Goal: Task Accomplishment & Management: Manage account settings

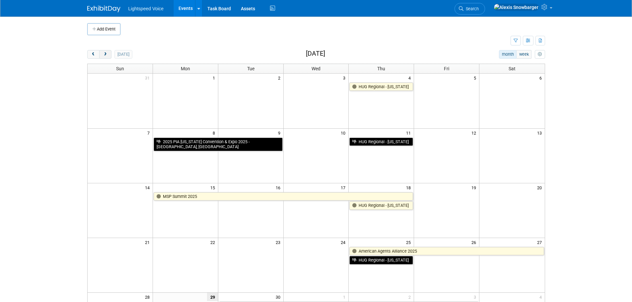
click at [106, 57] on button "next" at bounding box center [105, 54] width 12 height 9
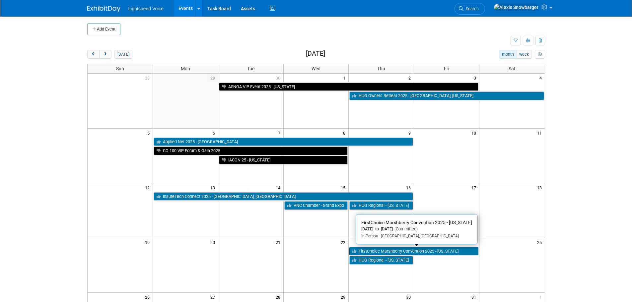
click at [385, 253] on link "FirstChoice Marshberry Convention 2025 - [US_STATE]" at bounding box center [413, 251] width 129 height 9
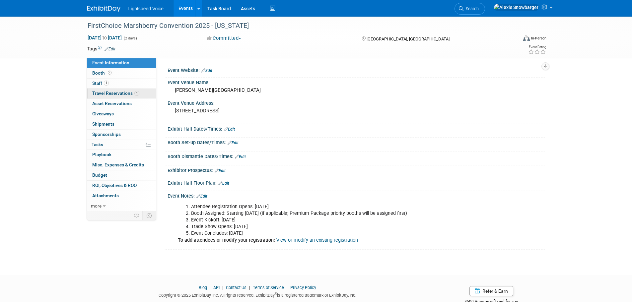
click at [106, 93] on span "Travel Reservations 1" at bounding box center [115, 93] width 47 height 5
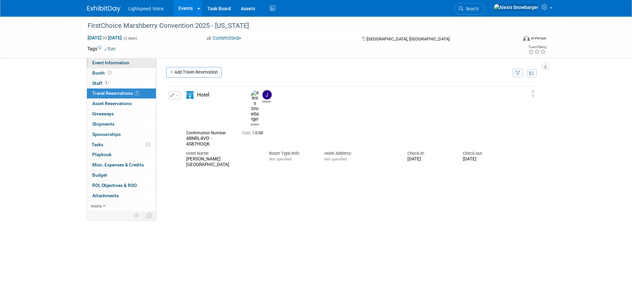
click at [125, 66] on link "Event Information" at bounding box center [121, 63] width 69 height 10
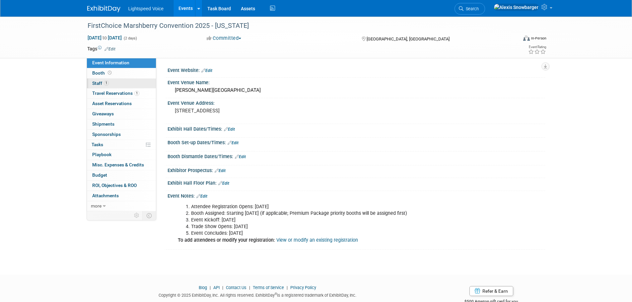
click at [109, 83] on link "1 Staff 1" at bounding box center [121, 84] width 69 height 10
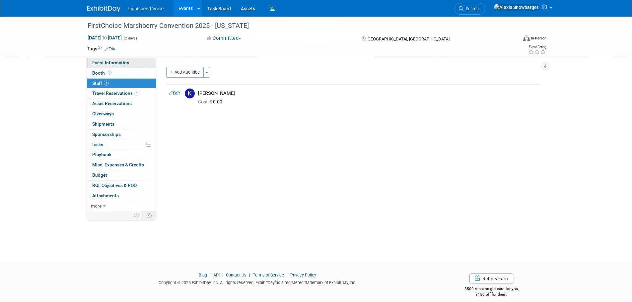
click at [116, 63] on span "Event Information" at bounding box center [110, 62] width 37 height 5
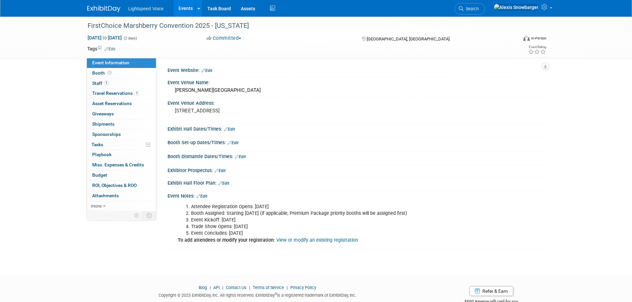
click at [212, 70] on link "Edit" at bounding box center [206, 70] width 11 height 5
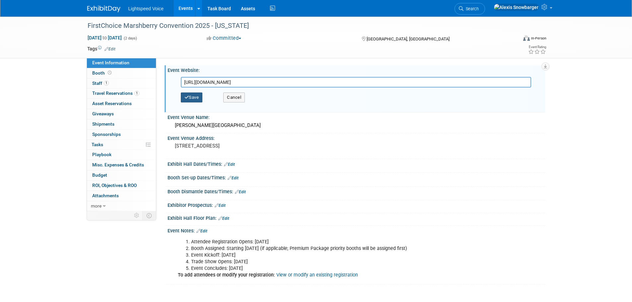
type input "https://events.marshberry.com/FirstChoiceInMotion25"
click at [194, 100] on button "Save" at bounding box center [192, 98] width 22 height 10
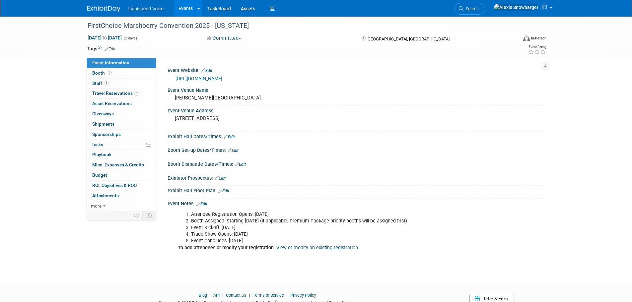
click at [205, 202] on link "Edit" at bounding box center [201, 204] width 11 height 5
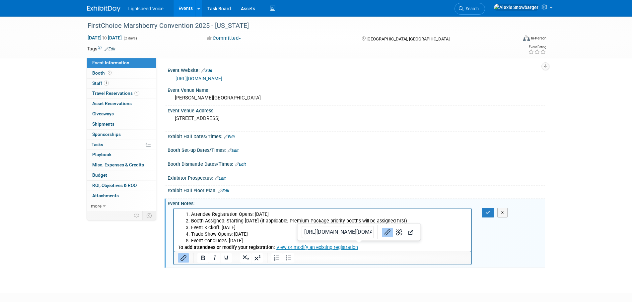
drag, startPoint x: 377, startPoint y: 247, endPoint x: 555, endPoint y: 459, distance: 277.4
click at [377, 247] on p "To add attendees or modify your registration: View or modify an existing regist…" at bounding box center [322, 248] width 290 height 7
click at [253, 241] on li "Event Concludes: October 24" at bounding box center [329, 241] width 277 height 7
click at [176, 246] on html "Attendee Registration Opens: July 16 Booth Assigned: Starting October 1 (if app…" at bounding box center [323, 230] width 298 height 42
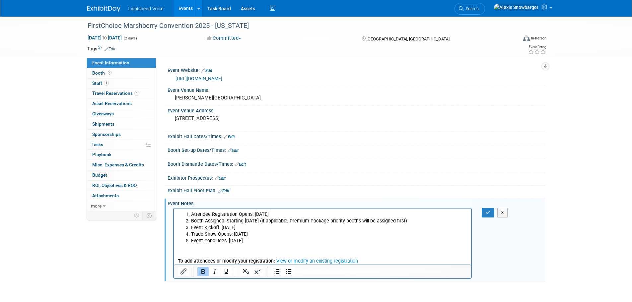
click at [179, 250] on p "Rich Text Area. Press ALT-0 for help." at bounding box center [322, 248] width 290 height 7
click at [178, 260] on b "To add attendees or modify your registration:" at bounding box center [225, 261] width 97 height 6
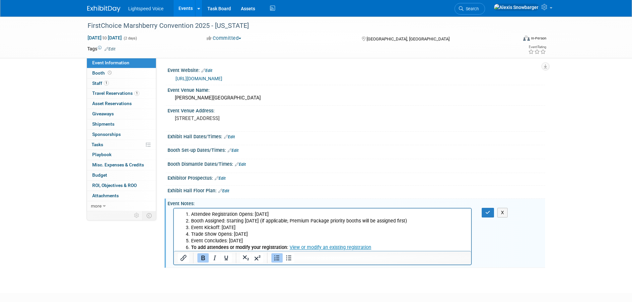
click at [278, 261] on icon "Numbered list" at bounding box center [277, 258] width 8 height 8
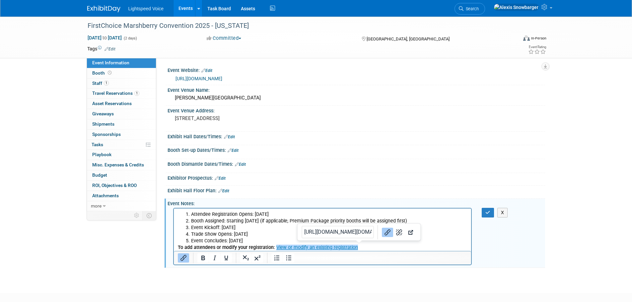
click at [371, 247] on p "To add attendees or modify your registration: View or modify an existing regist…" at bounding box center [322, 248] width 290 height 7
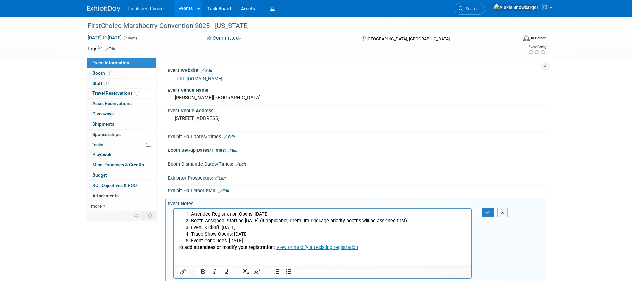
click at [358, 248] on p "To add attendees or modify your registration: View or modify an existing regist…" at bounding box center [322, 248] width 290 height 7
click at [180, 262] on p "Rich Text Area. Press ALT-0 for help." at bounding box center [322, 261] width 290 height 7
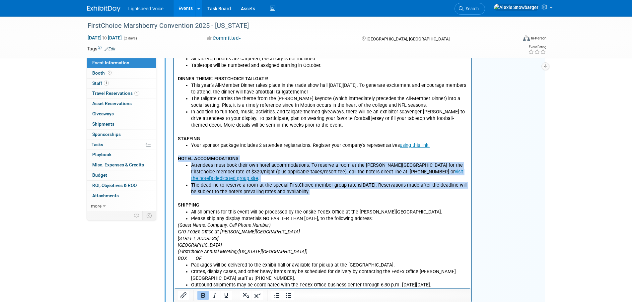
drag, startPoint x: 346, startPoint y: 191, endPoint x: 175, endPoint y: 159, distance: 173.2
click at [175, 159] on html "Attendee Registration Opens: July 16 Booth Assigned: Starting October 1 (if app…" at bounding box center [323, 141] width 298 height 296
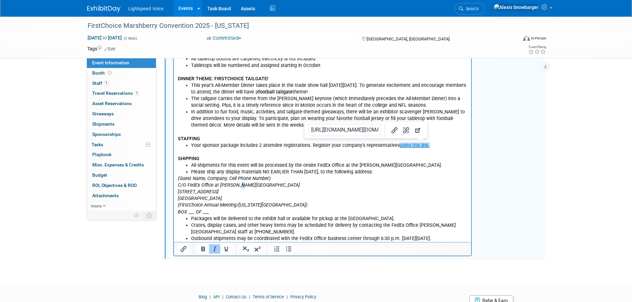
click at [237, 187] on icon "C/O FedEx Office at Gaylord National Resort & Convention Center" at bounding box center [238, 186] width 122 height 6
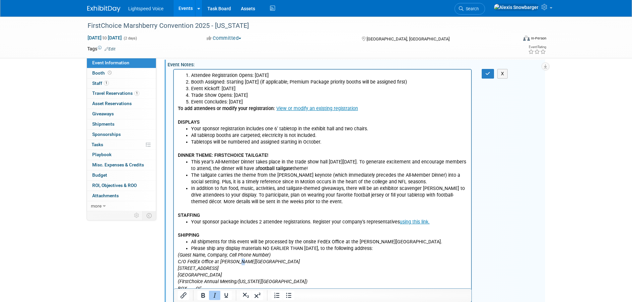
scroll to position [116, 0]
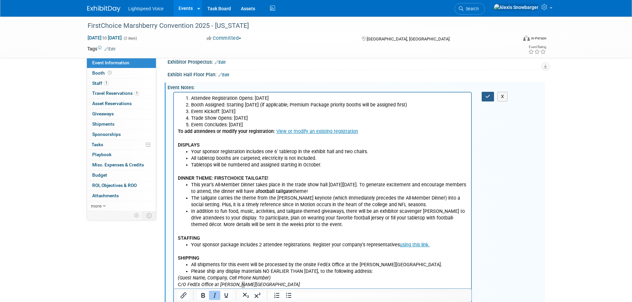
click at [484, 96] on button "button" at bounding box center [488, 97] width 12 height 10
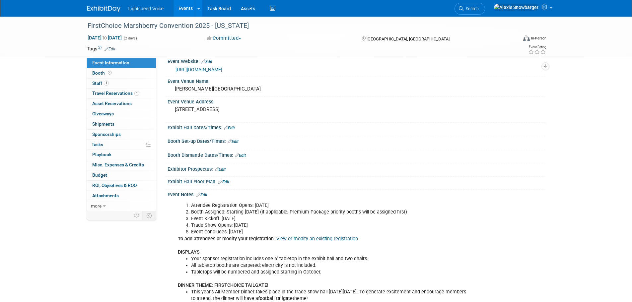
scroll to position [0, 0]
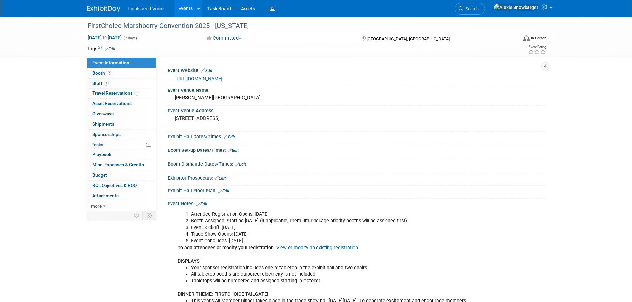
click at [206, 203] on link "Edit" at bounding box center [201, 204] width 11 height 5
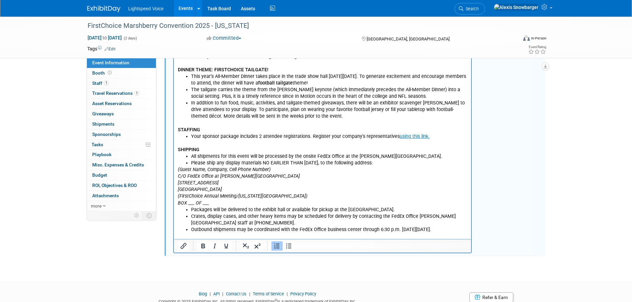
scroll to position [232, 0]
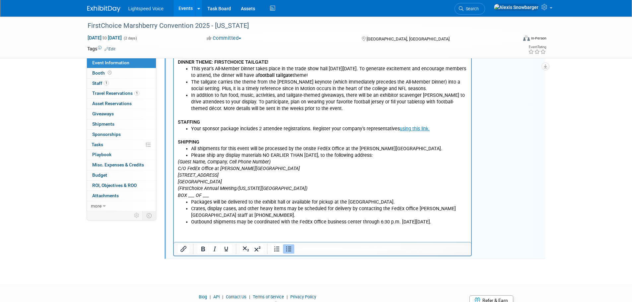
click at [211, 226] on html "Attendee Registration Opens: July 16 Booth Assigned: Starting October 1 (if app…" at bounding box center [323, 101] width 298 height 249
click at [451, 224] on li "Outbound shipments may be coordinated with the FedEx Office business center thr…" at bounding box center [329, 222] width 277 height 7
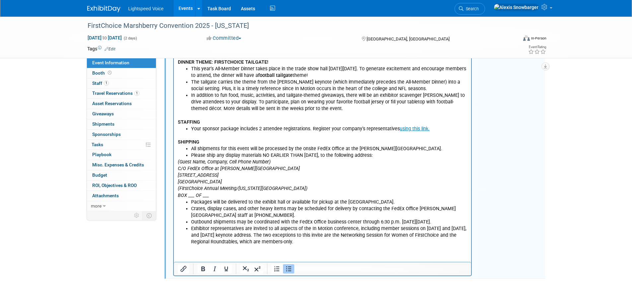
click at [190, 229] on ul "Exhibitor representatives are invited to all aspects of the In Motion conferenc…" at bounding box center [322, 236] width 290 height 20
click at [288, 270] on icon "Bullet list" at bounding box center [289, 269] width 8 height 8
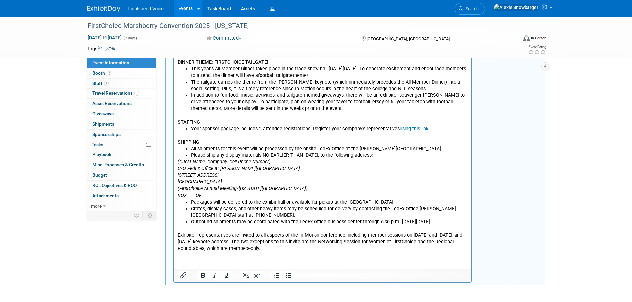
click at [196, 252] on html "Attendee Registration Opens: July 16 Booth Assigned: Starting October 1 (if app…" at bounding box center [323, 115] width 298 height 276
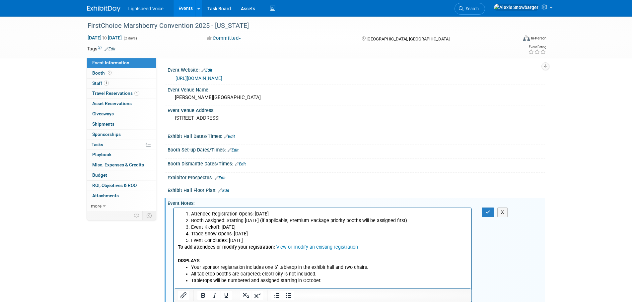
scroll to position [0, 0]
click at [485, 212] on icon "button" at bounding box center [487, 212] width 5 height 5
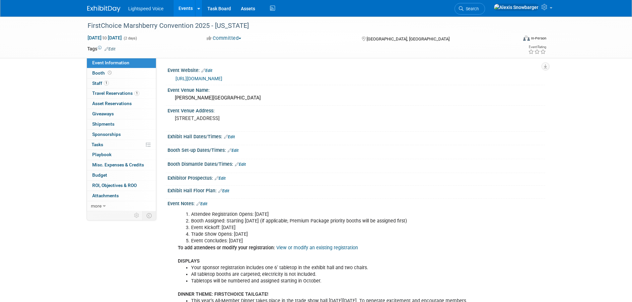
click at [236, 150] on link "Edit" at bounding box center [233, 150] width 11 height 5
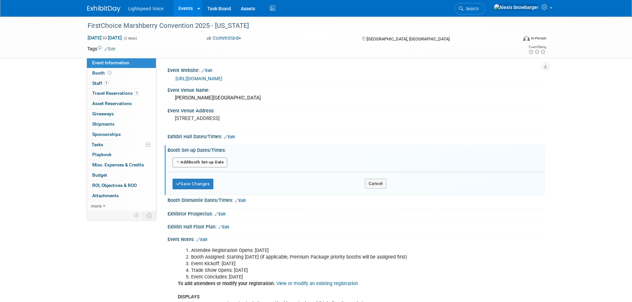
click at [198, 166] on button "Add Another Booth Set-up Date" at bounding box center [200, 163] width 55 height 10
select select "9"
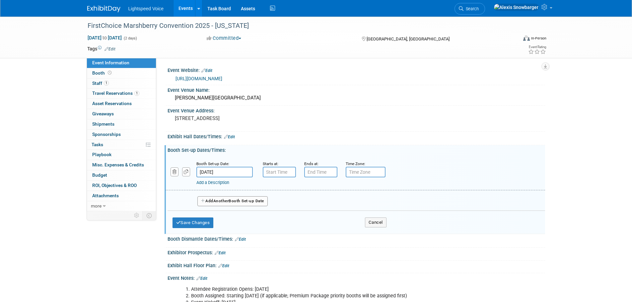
click at [220, 169] on input "[DATE]" at bounding box center [224, 172] width 56 height 11
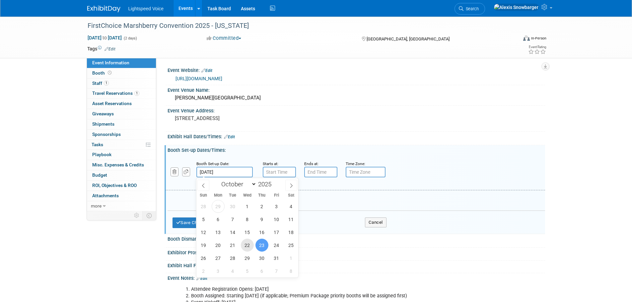
click at [248, 244] on span "22" at bounding box center [247, 245] width 13 height 13
type input "Oct 22, 2025"
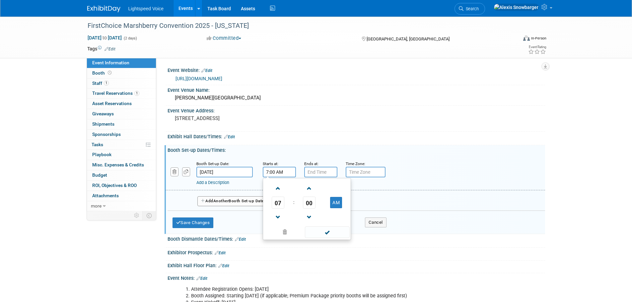
click at [272, 172] on input "7:00 AM" at bounding box center [279, 172] width 33 height 11
click at [269, 201] on td "07" at bounding box center [278, 203] width 28 height 12
click at [279, 201] on span "07" at bounding box center [278, 203] width 13 height 12
click at [335, 191] on td "03" at bounding box center [338, 189] width 21 height 18
click at [309, 200] on span "00" at bounding box center [309, 203] width 13 height 12
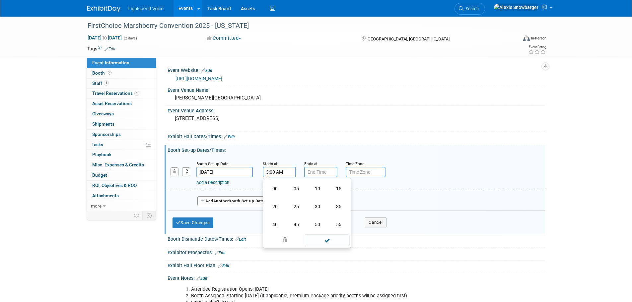
click at [314, 204] on td "30" at bounding box center [317, 207] width 21 height 18
click at [334, 202] on button "AM" at bounding box center [336, 202] width 12 height 11
type input "3:30 PM"
click at [324, 173] on input "7:00 PM" at bounding box center [320, 172] width 33 height 11
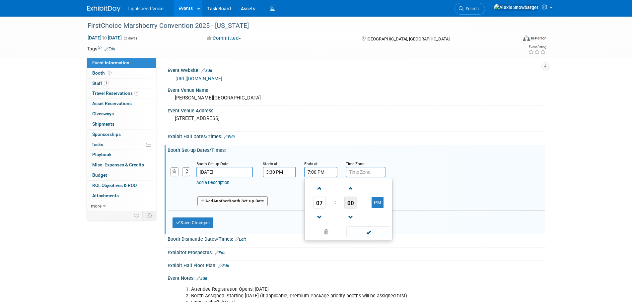
click at [346, 204] on span "00" at bounding box center [350, 203] width 13 height 12
click at [362, 205] on td "30" at bounding box center [358, 207] width 21 height 18
type input "7:30 PM"
click at [357, 167] on input "text" at bounding box center [366, 172] width 40 height 11
type input "EST"
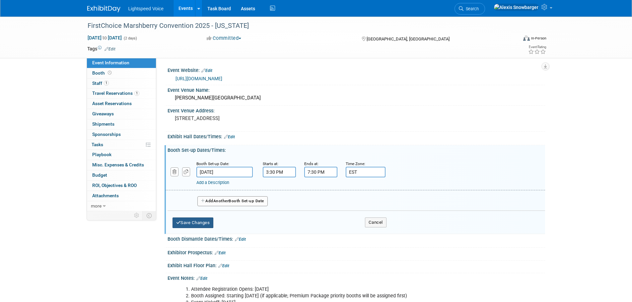
click at [182, 224] on button "Save Changes" at bounding box center [193, 223] width 41 height 11
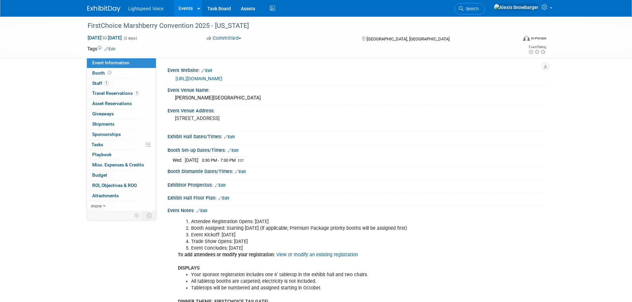
click at [236, 149] on link "Edit" at bounding box center [233, 150] width 11 height 5
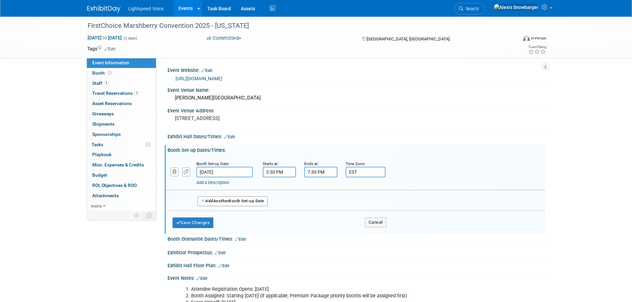
click at [217, 200] on span "Another" at bounding box center [221, 201] width 16 height 5
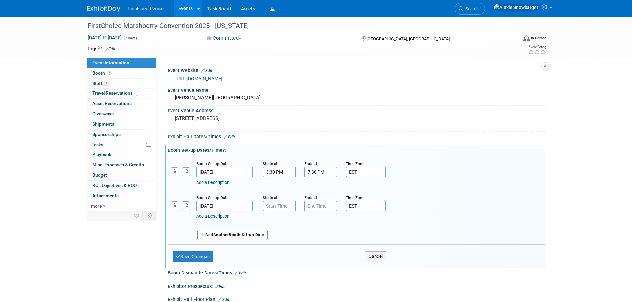
type input "7:00 AM"
click at [284, 207] on input "7:00 AM" at bounding box center [279, 206] width 33 height 11
click at [323, 206] on input "7:00 PM" at bounding box center [320, 206] width 33 height 11
click at [321, 224] on span at bounding box center [320, 223] width 12 height 12
type input "8:00 PM"
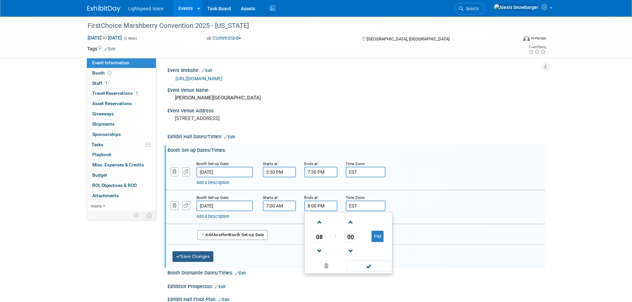
click at [192, 254] on button "Save Changes" at bounding box center [193, 256] width 41 height 11
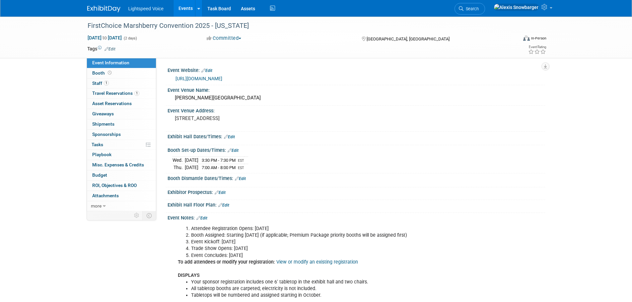
click at [230, 138] on link "Edit" at bounding box center [229, 137] width 11 height 5
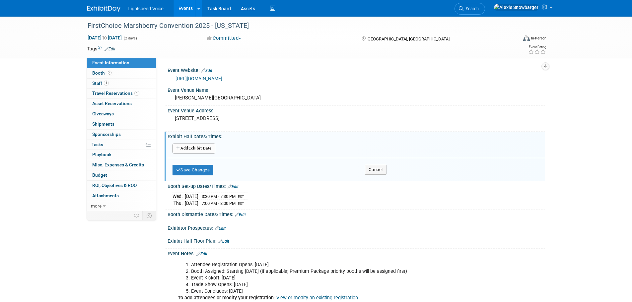
click at [193, 147] on button "Add Another Exhibit Date" at bounding box center [194, 149] width 43 height 10
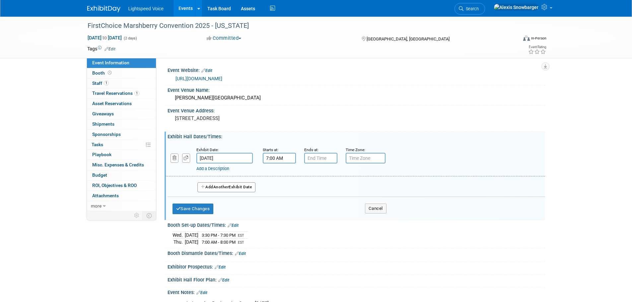
click at [281, 158] on input "7:00 AM" at bounding box center [279, 158] width 33 height 11
click at [279, 175] on span at bounding box center [278, 175] width 12 height 12
type input "8:00 AM"
click at [317, 161] on input "7:00 PM" at bounding box center [320, 158] width 33 height 11
click at [317, 176] on span at bounding box center [320, 175] width 12 height 12
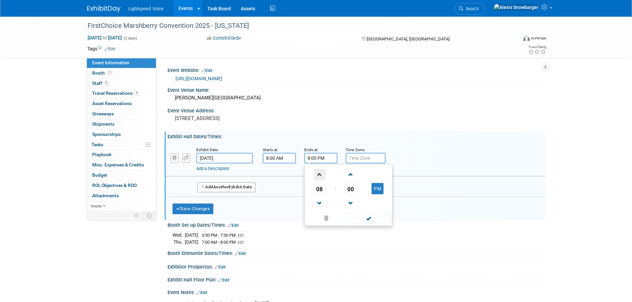
click at [317, 176] on span at bounding box center [320, 175] width 12 height 12
click at [377, 188] on button "PM" at bounding box center [378, 188] width 12 height 11
type input "9:00 AM"
click at [355, 161] on input "text" at bounding box center [366, 158] width 40 height 11
type input "EST"
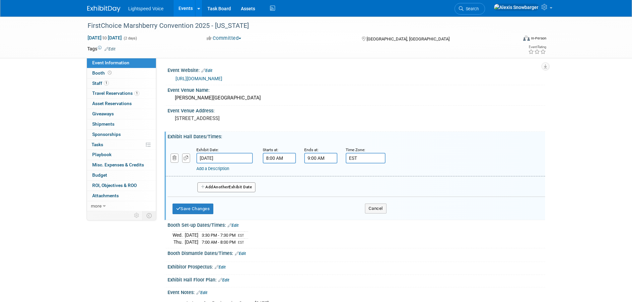
click at [219, 167] on link "Add a Description" at bounding box center [212, 168] width 33 height 5
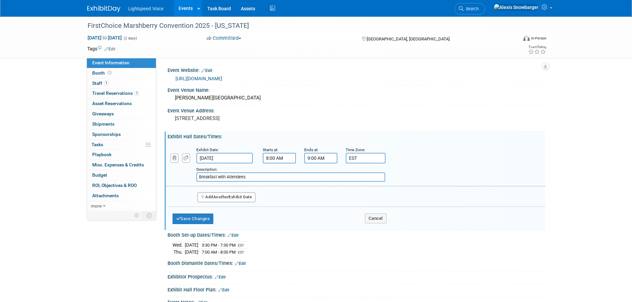
type input "Breakfast with Attendees"
click at [216, 199] on span "Another" at bounding box center [221, 197] width 16 height 5
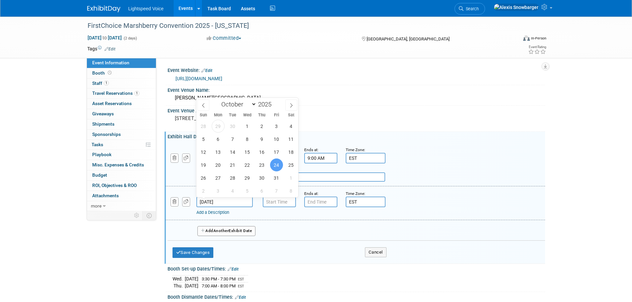
drag, startPoint x: 216, startPoint y: 199, endPoint x: 220, endPoint y: 205, distance: 7.1
click at [217, 200] on input "Oct 24, 2025" at bounding box center [224, 202] width 56 height 11
drag, startPoint x: 264, startPoint y: 166, endPoint x: 276, endPoint y: 199, distance: 35.6
click at [264, 166] on span "23" at bounding box center [261, 165] width 13 height 13
type input "[DATE]"
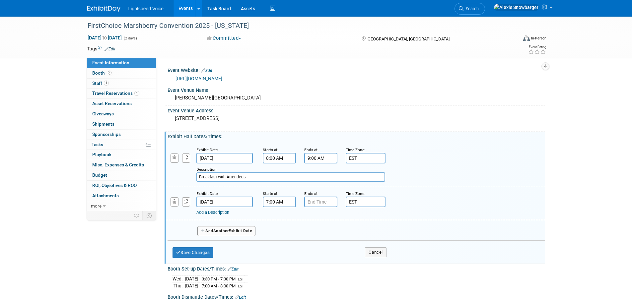
click at [276, 202] on input "7:00 AM" at bounding box center [279, 202] width 33 height 11
click at [280, 222] on span at bounding box center [278, 219] width 12 height 12
click at [280, 234] on span "08" at bounding box center [278, 233] width 13 height 12
click at [331, 252] on td "11" at bounding box center [338, 254] width 21 height 18
click at [308, 223] on span at bounding box center [310, 219] width 12 height 12
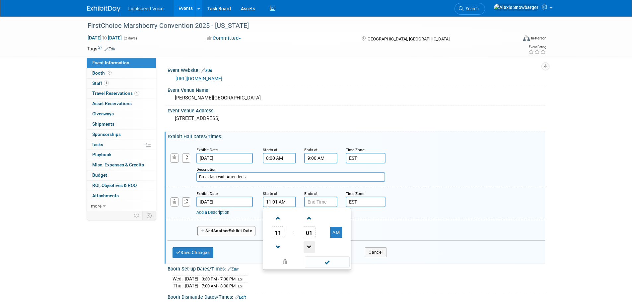
click at [308, 243] on span at bounding box center [310, 248] width 12 height 12
type input "11:00 AM"
click at [316, 204] on input "7:00 PM" at bounding box center [320, 202] width 33 height 11
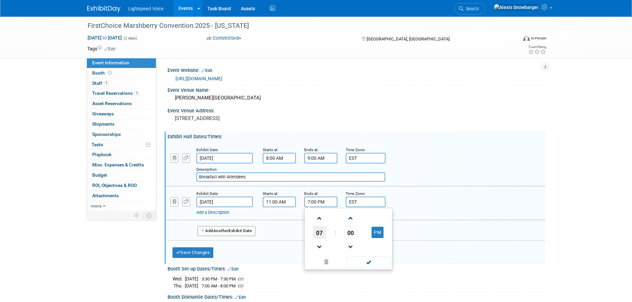
click at [319, 237] on span "07" at bounding box center [319, 233] width 13 height 12
click at [337, 223] on td "01" at bounding box center [337, 219] width 21 height 18
type input "1:00 PM"
click at [215, 210] on link "Add a Description" at bounding box center [212, 212] width 33 height 5
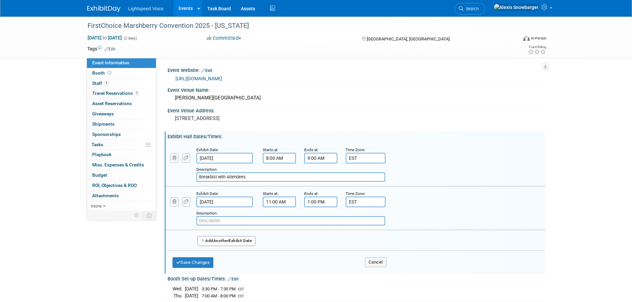
click at [211, 222] on input "text" at bounding box center [290, 220] width 189 height 9
paste input "Attendee dedicated trade show time and lunch in exhibit hall"
type input "Attendee dedicated trade show time and lunch in exhibit hall"
click at [211, 240] on button "Add Another Exhibit Date" at bounding box center [226, 241] width 58 height 10
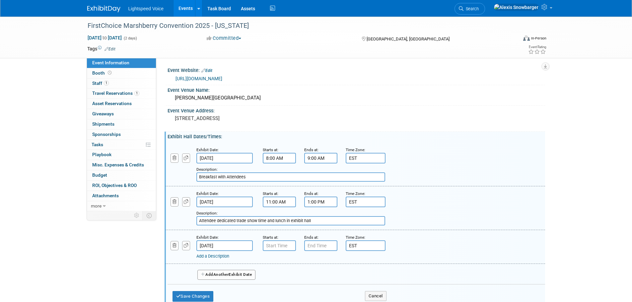
click at [212, 243] on input "Oct 24, 2025" at bounding box center [224, 246] width 56 height 11
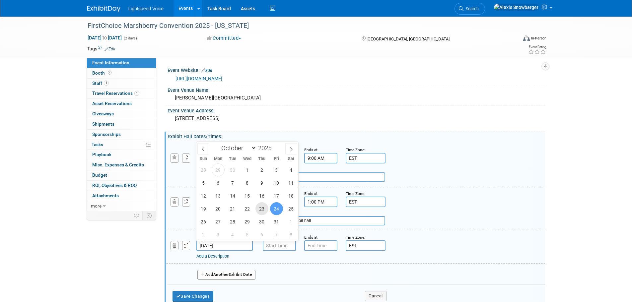
click at [263, 209] on span "23" at bounding box center [261, 208] width 13 height 13
type input "[DATE]"
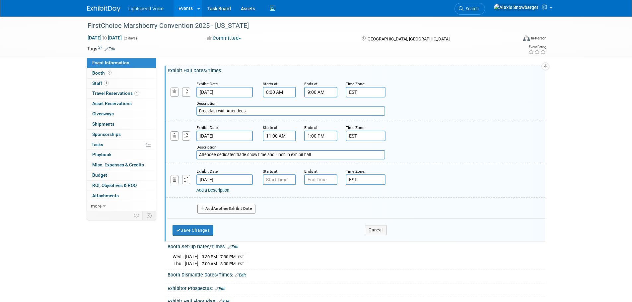
scroll to position [66, 0]
click at [289, 178] on input "7:00 AM" at bounding box center [279, 179] width 33 height 11
click at [280, 207] on span "07" at bounding box center [278, 210] width 13 height 12
click at [279, 212] on td "04" at bounding box center [274, 214] width 21 height 18
click at [311, 206] on span "00" at bounding box center [309, 210] width 13 height 12
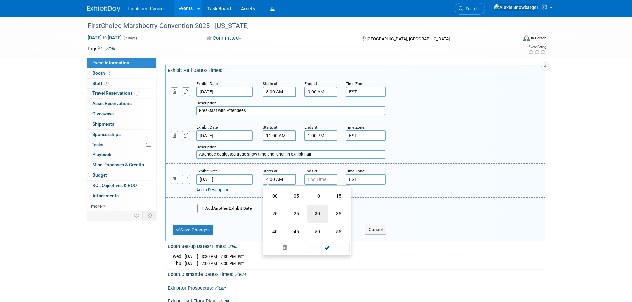
click at [318, 211] on td "30" at bounding box center [317, 214] width 21 height 18
click at [340, 213] on button "AM" at bounding box center [336, 209] width 12 height 11
type input "4:30 PM"
click at [314, 179] on input "7:00 PM" at bounding box center [320, 179] width 33 height 11
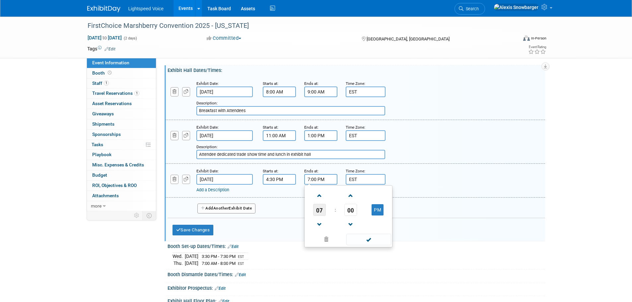
click at [320, 210] on span "07" at bounding box center [319, 210] width 13 height 12
click at [375, 212] on td "07" at bounding box center [380, 214] width 21 height 18
click at [355, 210] on span "00" at bounding box center [350, 210] width 13 height 12
click at [363, 213] on td "30" at bounding box center [358, 214] width 21 height 18
type input "7:30 PM"
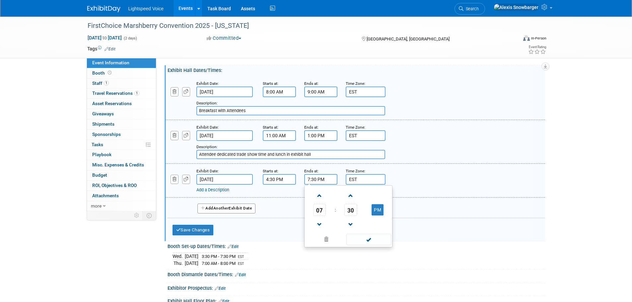
click at [213, 189] on link "Add a Description" at bounding box center [212, 189] width 33 height 5
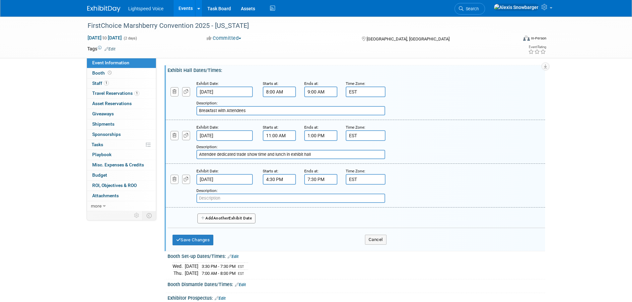
click at [210, 199] on input "text" at bounding box center [290, 198] width 189 height 9
paste input "All-Member Dinner and trade show time in exhibit hall"
type input "All-Member Dinner and trade show time in exhibit hall"
click at [219, 221] on button "Add Another Exhibit Date" at bounding box center [226, 219] width 58 height 10
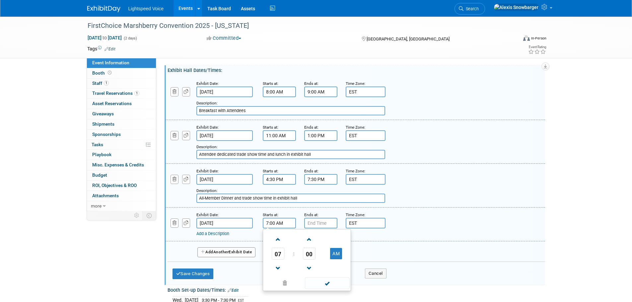
click at [278, 228] on input "7:00 AM" at bounding box center [279, 223] width 33 height 11
click at [278, 239] on span at bounding box center [278, 240] width 12 height 12
type input "8:00 AM"
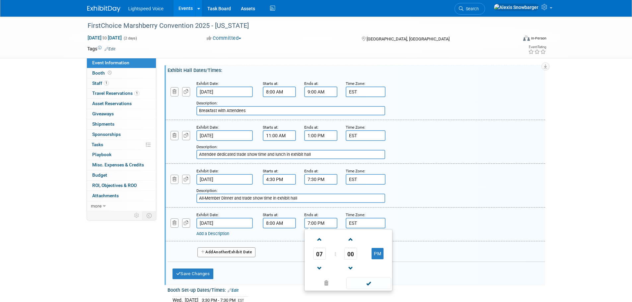
drag, startPoint x: 328, startPoint y: 224, endPoint x: 327, endPoint y: 229, distance: 5.4
click at [328, 224] on input "7:00 PM" at bounding box center [320, 223] width 33 height 11
click at [318, 238] on span at bounding box center [320, 240] width 12 height 12
click at [378, 256] on button "PM" at bounding box center [378, 253] width 12 height 11
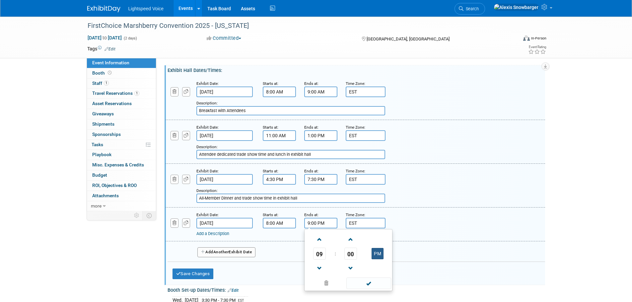
type input "9:00 AM"
click at [218, 234] on link "Add a Description" at bounding box center [212, 233] width 33 height 5
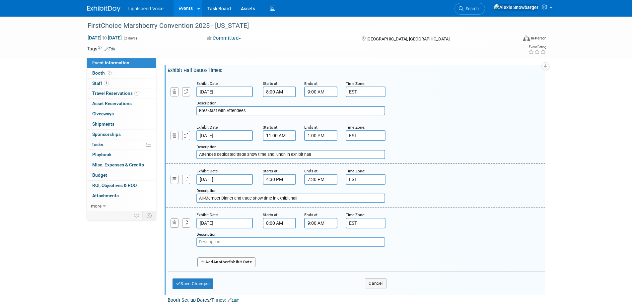
click at [218, 116] on div "Exhibit Date: Oct 23, 2025 Starts at: 8:00 AM Ends at: 9:00 AM Time Zone: Apply…" at bounding box center [356, 98] width 380 height 44
click at [220, 112] on input "Breakfast with Attendees" at bounding box center [290, 110] width 189 height 9
click at [210, 241] on input "text" at bounding box center [290, 242] width 189 height 9
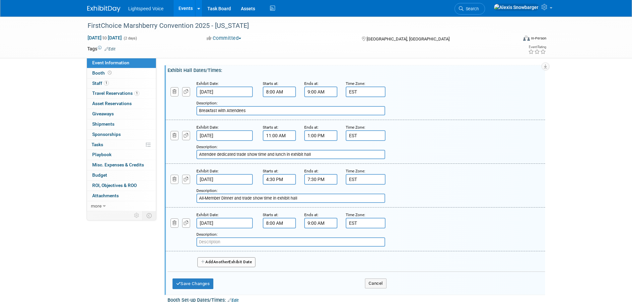
paste input "Breakfast with Attendees"
type input "Breakfast with Attendees"
click at [218, 263] on span "Another" at bounding box center [221, 262] width 16 height 5
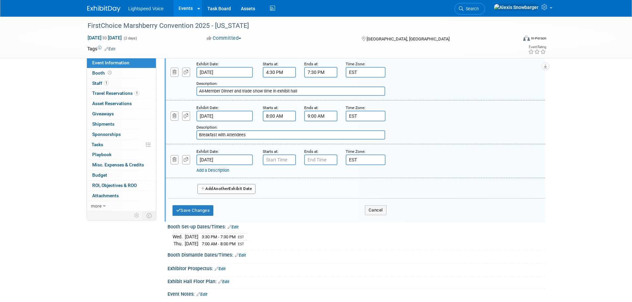
scroll to position [199, 0]
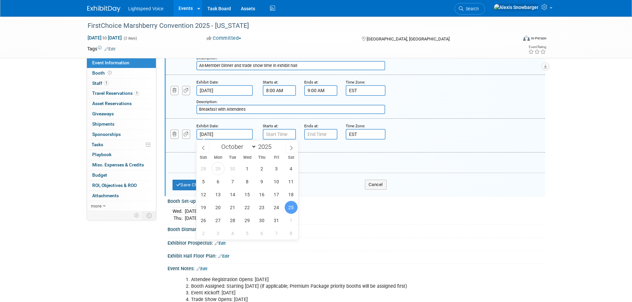
click at [211, 136] on input "Oct 25, 2025" at bounding box center [224, 134] width 56 height 11
click at [280, 207] on span "24" at bounding box center [276, 207] width 13 height 13
type input "Oct 24, 2025"
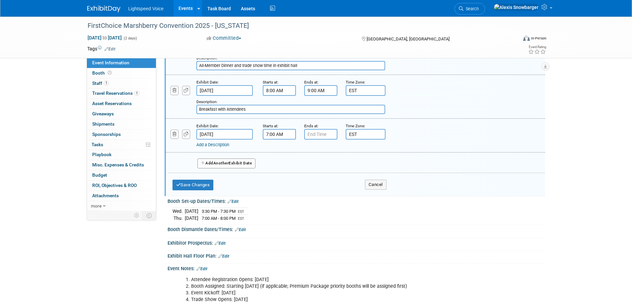
click at [270, 136] on input "7:00 AM" at bounding box center [279, 134] width 33 height 11
click at [280, 162] on span "07" at bounding box center [278, 165] width 13 height 12
click at [317, 182] on td "10" at bounding box center [317, 187] width 21 height 18
type input "10:00 AM"
click at [318, 132] on input "7:00 PM" at bounding box center [320, 134] width 33 height 11
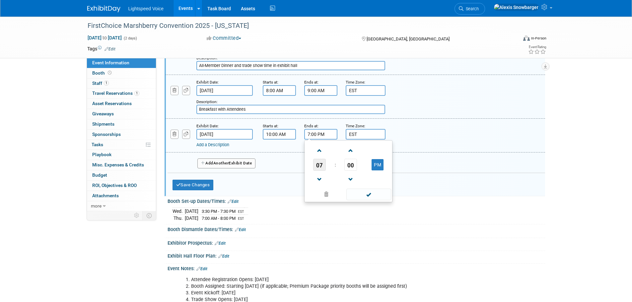
click at [319, 167] on span "07" at bounding box center [319, 165] width 13 height 12
click at [374, 179] on td "11" at bounding box center [380, 187] width 21 height 18
click at [376, 165] on button "PM" at bounding box center [378, 164] width 12 height 11
type input "11:00 AM"
click at [206, 147] on link "Add a Description" at bounding box center [212, 144] width 33 height 5
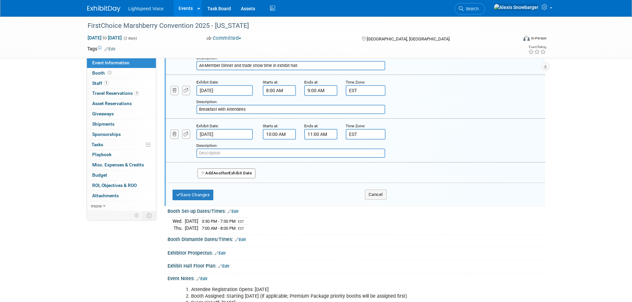
paste input "Attendee dedicated trade show hour"
type input "Attendee dedicated trade show hour"
click at [219, 174] on span "Another" at bounding box center [221, 173] width 16 height 5
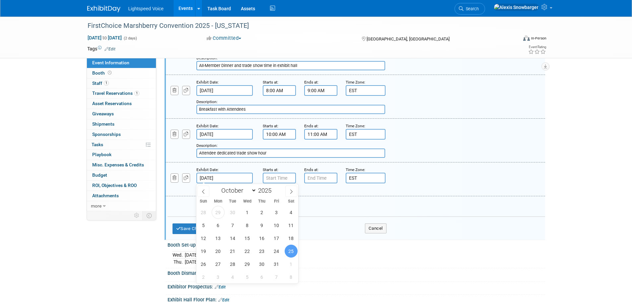
click at [224, 179] on input "Oct 25, 2025" at bounding box center [224, 178] width 56 height 11
click at [278, 253] on span "24" at bounding box center [276, 251] width 13 height 13
type input "Oct 24, 2025"
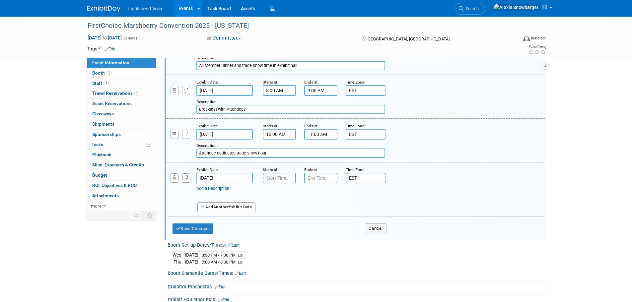
drag, startPoint x: 271, startPoint y: 182, endPoint x: 278, endPoint y: 201, distance: 20.7
click at [0, 0] on input "2025" at bounding box center [0, 0] width 0 height 0
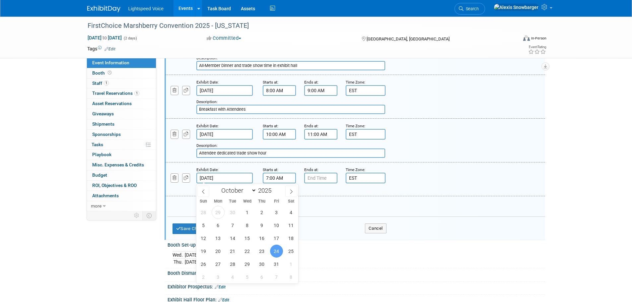
click at [288, 175] on input "7:00 AM" at bounding box center [279, 178] width 33 height 11
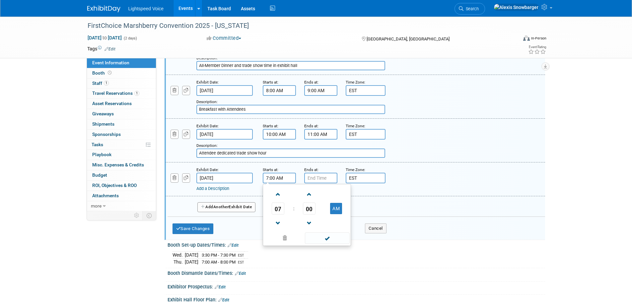
click at [275, 203] on span "07" at bounding box center [278, 209] width 13 height 12
click at [271, 194] on td "12" at bounding box center [274, 195] width 21 height 18
click at [337, 204] on button "AM" at bounding box center [336, 208] width 12 height 11
type input "12:00 PM"
click at [328, 180] on input "7:00 PM" at bounding box center [320, 178] width 33 height 11
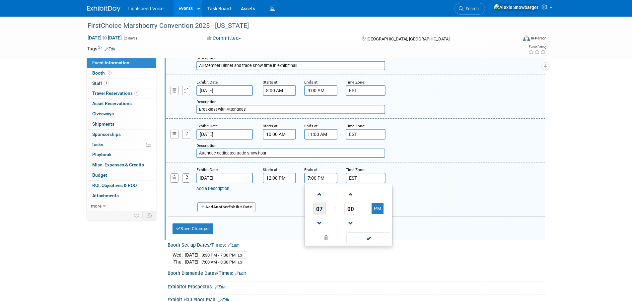
click at [320, 205] on span "07" at bounding box center [319, 209] width 13 height 12
click at [335, 194] on td "01" at bounding box center [337, 195] width 21 height 18
type input "1:00 PM"
click at [221, 190] on link "Add a Description" at bounding box center [212, 188] width 33 height 5
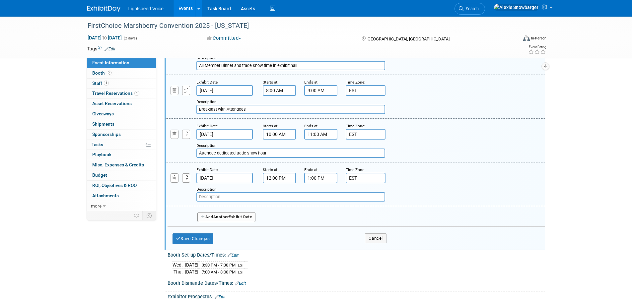
paste input "Attendee dedicated trade show time and lunch in exhibit hall"
type input "Attendee dedicated trade show time and lunch in exhibit hall"
click at [194, 240] on button "Save Changes" at bounding box center [193, 239] width 41 height 11
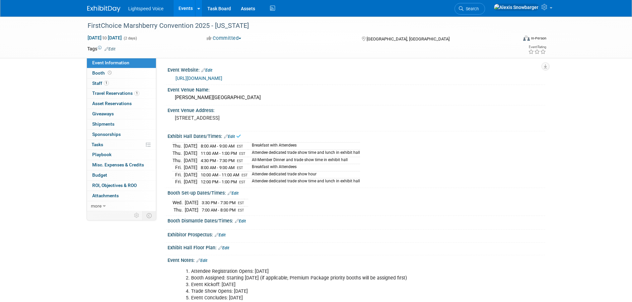
scroll to position [0, 0]
click at [242, 220] on link "Edit" at bounding box center [240, 221] width 11 height 5
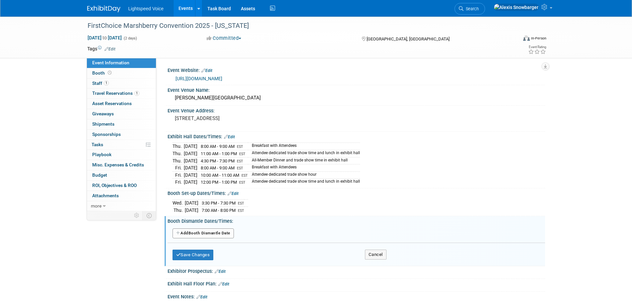
click at [206, 229] on button "Add Another Booth Dismantle Date" at bounding box center [203, 234] width 61 height 10
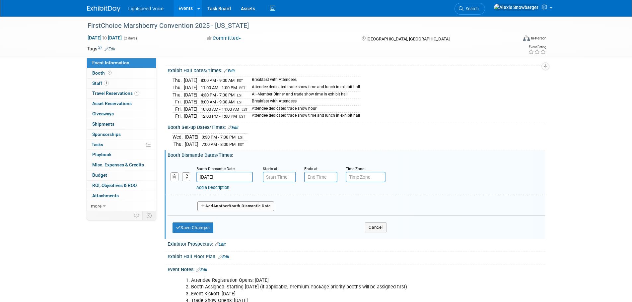
scroll to position [66, 0]
click at [282, 173] on input "7:00 AM" at bounding box center [279, 177] width 33 height 11
click at [274, 203] on span "07" at bounding box center [278, 207] width 13 height 12
drag, startPoint x: 294, startPoint y: 191, endPoint x: 304, endPoint y: 185, distance: 11.7
click at [294, 191] on td "01" at bounding box center [296, 193] width 21 height 18
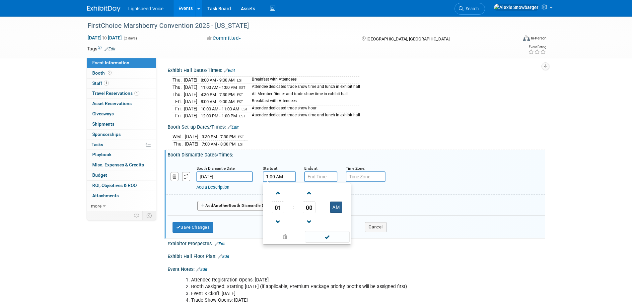
click at [334, 203] on button "AM" at bounding box center [336, 207] width 12 height 11
type input "1:00 PM"
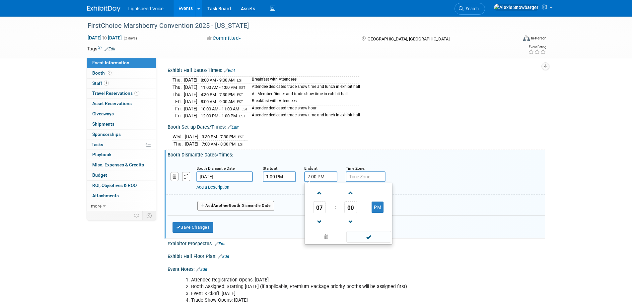
click at [324, 176] on input "7:00 PM" at bounding box center [320, 177] width 33 height 11
click at [322, 190] on span at bounding box center [320, 193] width 12 height 12
click at [316, 206] on span "08" at bounding box center [319, 207] width 13 height 12
click at [356, 193] on td "02" at bounding box center [358, 193] width 21 height 18
type input "2:00 PM"
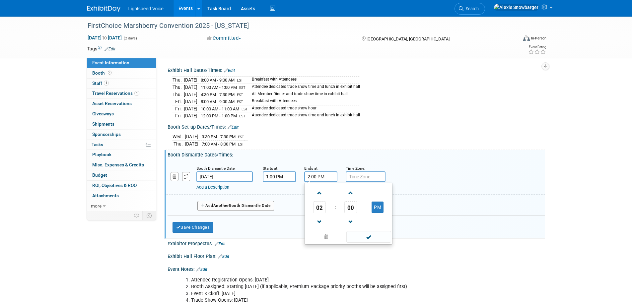
click at [362, 174] on input "text" at bounding box center [366, 177] width 40 height 11
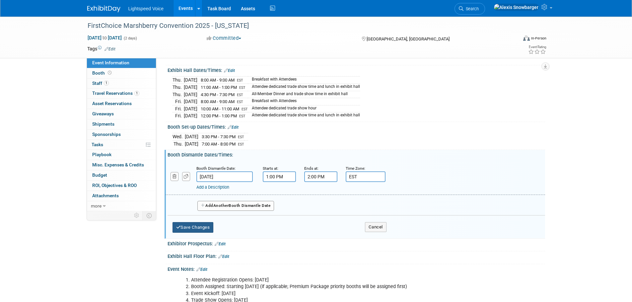
type input "EST"
click at [187, 226] on button "Save Changes" at bounding box center [193, 227] width 41 height 11
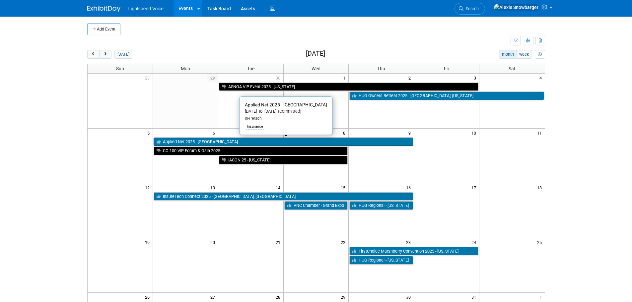
click at [222, 140] on link "Applied Net 2025 - [GEOGRAPHIC_DATA]" at bounding box center [283, 142] width 259 height 9
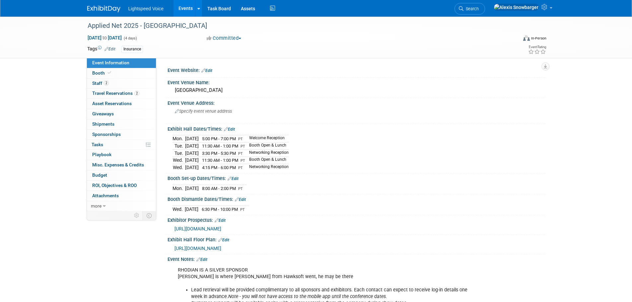
click at [231, 131] on link "Edit" at bounding box center [229, 129] width 11 height 5
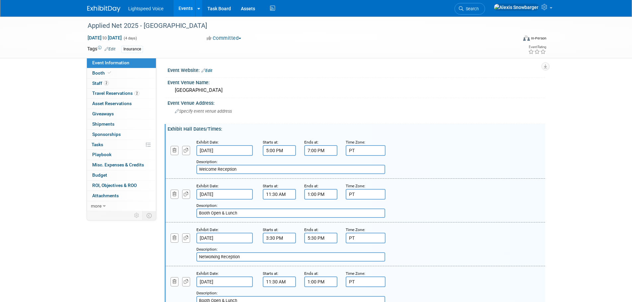
click at [257, 170] on input "Welcome Reception" at bounding box center [290, 169] width 189 height 9
paste input "in the Applied Net Exchange"
click at [236, 168] on input "Welcome Receptionin the Applied Net Exchange" at bounding box center [290, 169] width 189 height 9
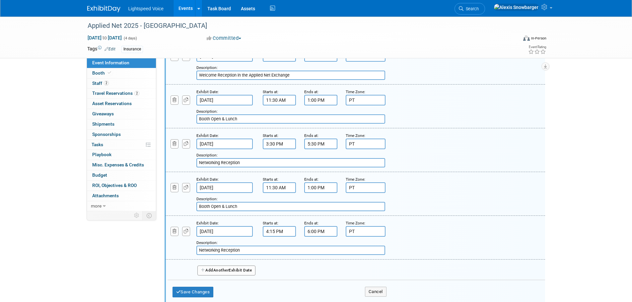
scroll to position [100, 0]
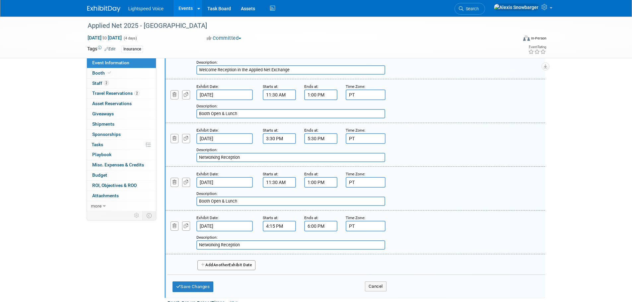
type input "Welcome Reception in the Applied Net Exchange"
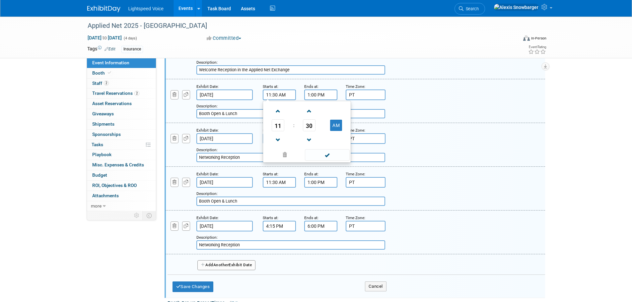
click at [275, 92] on input "11:30 AM" at bounding box center [279, 95] width 33 height 11
click at [312, 124] on span "30" at bounding box center [309, 125] width 13 height 12
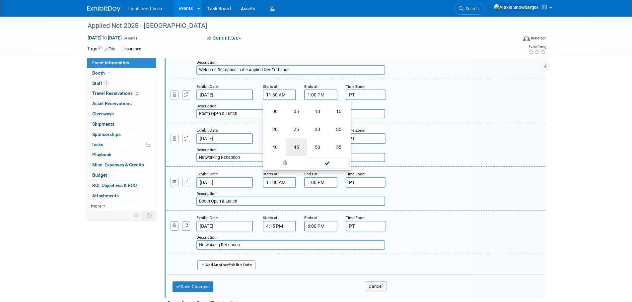
click at [296, 147] on td "45" at bounding box center [296, 147] width 21 height 18
type input "11:45 AM"
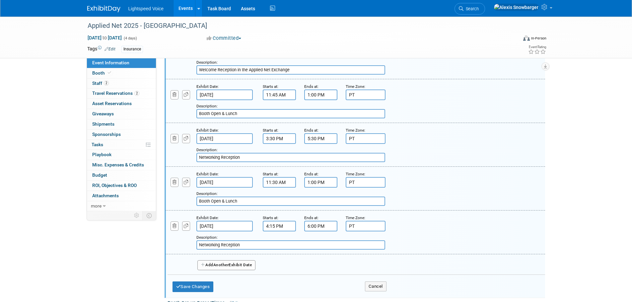
click at [247, 119] on div "Exhibit Date: Oct 7, 2025 Starts at: 11:45 AM Ends at: 1:00 PM Time Zone: Apply…" at bounding box center [356, 101] width 380 height 44
click at [245, 111] on input "Booth Open & Lunch" at bounding box center [290, 113] width 189 height 9
paste input "in the Applied Net Exchange"
type input "Booth Open & Lunch in the Applied Net Exchange"
click at [248, 157] on input "Networking Reception" at bounding box center [290, 157] width 189 height 9
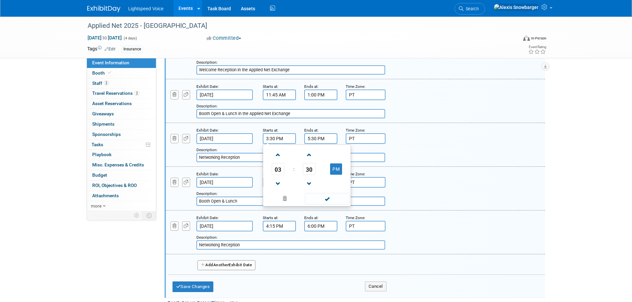
click at [276, 137] on input "3:30 PM" at bounding box center [279, 138] width 33 height 11
click at [310, 168] on span "30" at bounding box center [309, 169] width 13 height 12
drag, startPoint x: 295, startPoint y: 191, endPoint x: 294, endPoint y: 183, distance: 8.4
click at [295, 191] on td "45" at bounding box center [296, 191] width 21 height 18
type input "3:45 PM"
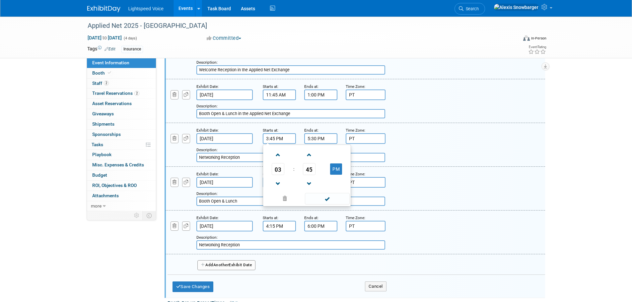
drag, startPoint x: 320, startPoint y: 135, endPoint x: 321, endPoint y: 139, distance: 3.8
click at [321, 135] on input "5:30 PM" at bounding box center [320, 138] width 33 height 11
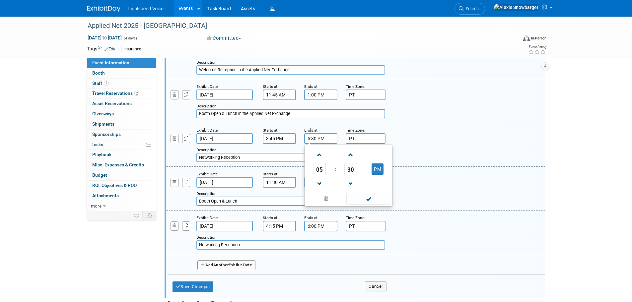
click at [348, 166] on span "30" at bounding box center [350, 169] width 13 height 12
click at [336, 190] on td "45" at bounding box center [337, 191] width 21 height 18
type input "5:45 PM"
click at [257, 160] on input "Networking Reception" at bounding box center [290, 157] width 189 height 9
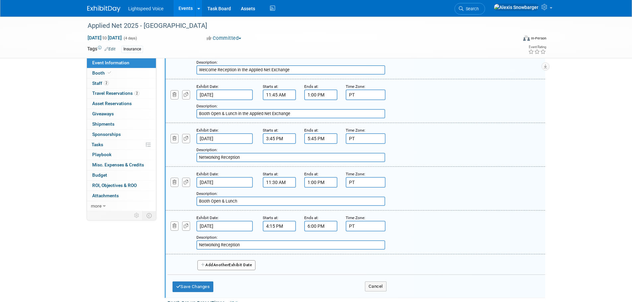
paste input "in the Applied Net Exchange"
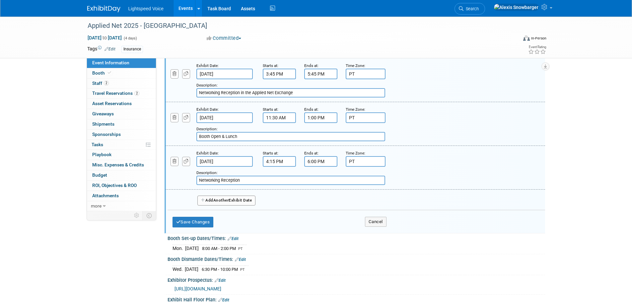
scroll to position [166, 0]
type input "Networking Reception in the Applied Net Exchange"
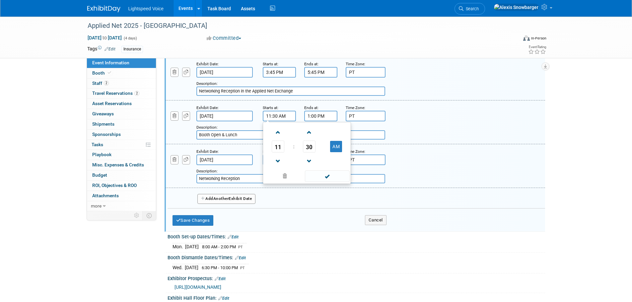
click at [288, 117] on input "11:30 AM" at bounding box center [279, 116] width 33 height 11
click at [304, 144] on span "30" at bounding box center [309, 147] width 13 height 12
drag, startPoint x: 292, startPoint y: 167, endPoint x: 295, endPoint y: 132, distance: 34.6
click at [292, 167] on td "45" at bounding box center [296, 169] width 21 height 18
type input "11:45 AM"
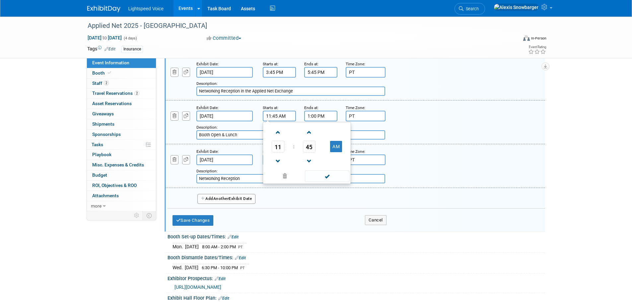
click at [313, 115] on input "1:00 PM" at bounding box center [320, 116] width 33 height 11
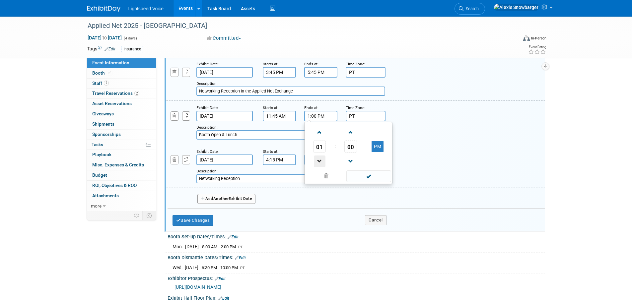
click at [317, 157] on span at bounding box center [320, 162] width 12 height 12
click at [348, 146] on span "00" at bounding box center [350, 147] width 13 height 12
click at [337, 166] on td "45" at bounding box center [337, 169] width 21 height 18
type input "12:45 PM"
click at [262, 136] on input "Booth Open & Lunch" at bounding box center [290, 134] width 189 height 9
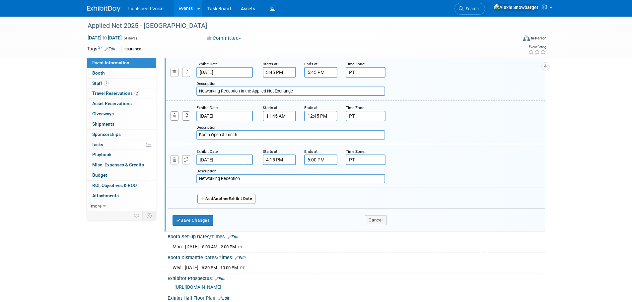
paste input "in the Applied Net Exchange"
type input "Booth Open & Lunch in the Applied Net Exchange"
click at [280, 155] on input "4:15 PM" at bounding box center [279, 160] width 33 height 11
click at [310, 189] on span "15" at bounding box center [309, 190] width 13 height 12
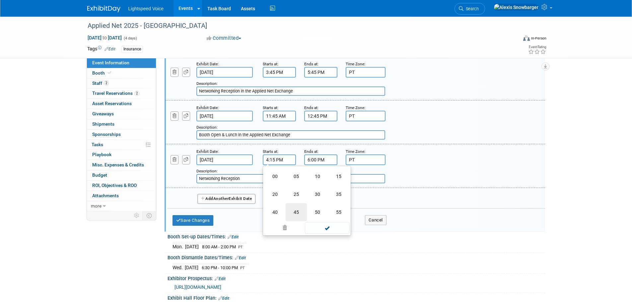
click at [292, 208] on td "45" at bounding box center [296, 212] width 21 height 18
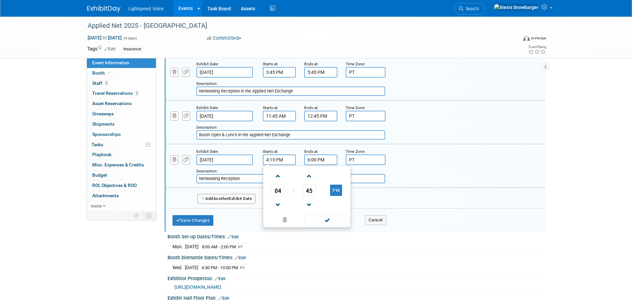
type input "4:45 PM"
click at [323, 161] on input "6:00 PM" at bounding box center [320, 160] width 33 height 11
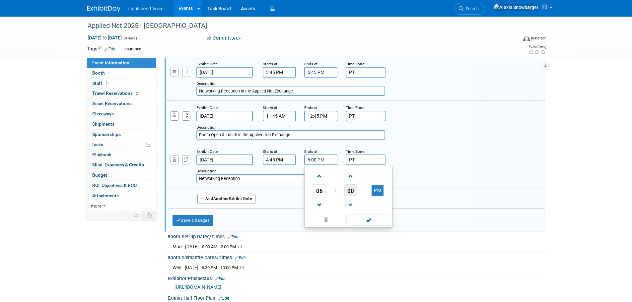
click at [344, 190] on td "00" at bounding box center [351, 190] width 28 height 12
click at [347, 190] on span "00" at bounding box center [350, 190] width 13 height 12
click at [358, 196] on td "30" at bounding box center [358, 194] width 21 height 18
type input "6:30 PM"
click at [271, 177] on input "Networking Reception" at bounding box center [290, 178] width 189 height 9
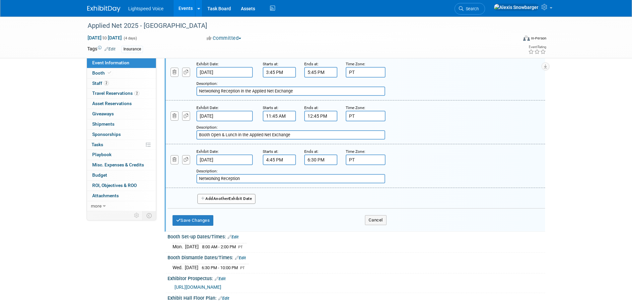
paste input "in the Applied Net Exchange"
type input "Networking Reception in the Applied Net Exchange"
click at [196, 218] on button "Save Changes" at bounding box center [193, 220] width 41 height 11
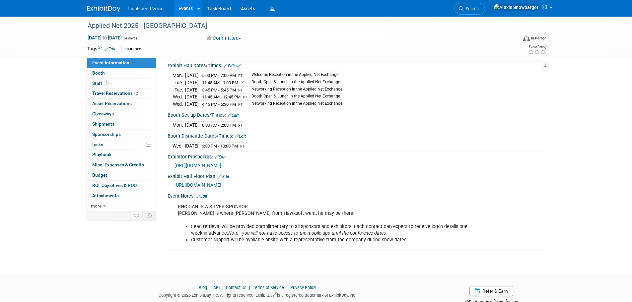
scroll to position [81, 0]
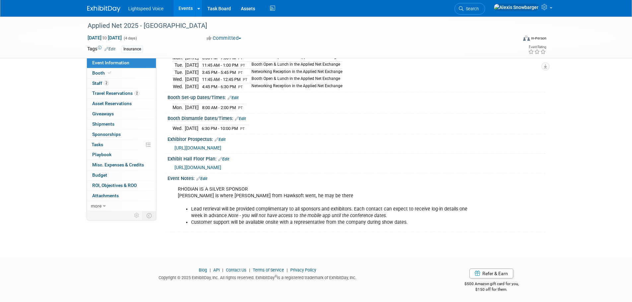
click at [204, 177] on link "Edit" at bounding box center [201, 178] width 11 height 5
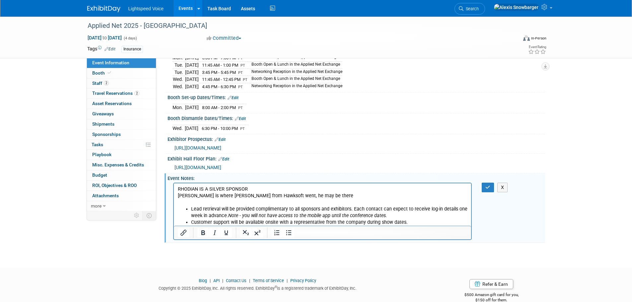
scroll to position [0, 0]
click at [421, 222] on li "Customer support will be available onsite with a representative from the compan…" at bounding box center [329, 222] width 277 height 7
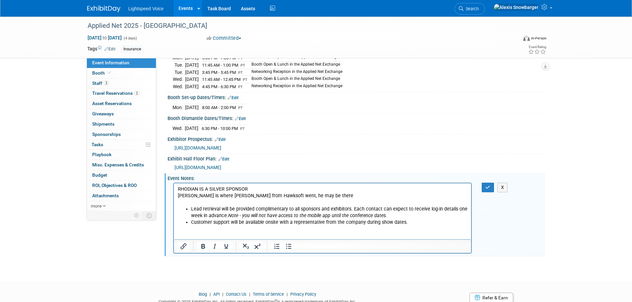
click at [181, 235] on p "Rich Text Area. Press ALT-0 for help." at bounding box center [322, 236] width 290 height 7
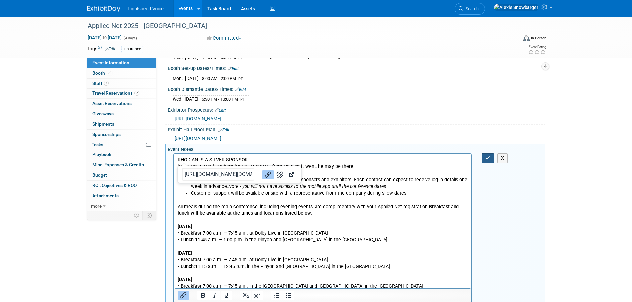
click at [489, 154] on button "button" at bounding box center [488, 159] width 12 height 10
